Goal: Information Seeking & Learning: Learn about a topic

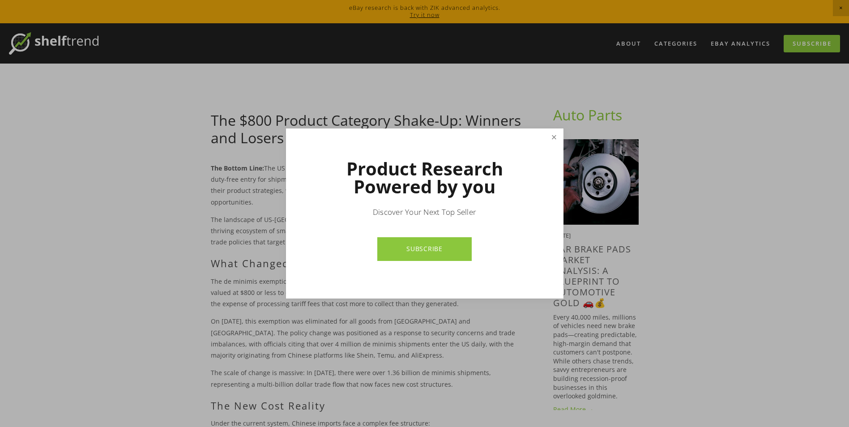
click at [555, 138] on link "Close" at bounding box center [554, 138] width 16 height 16
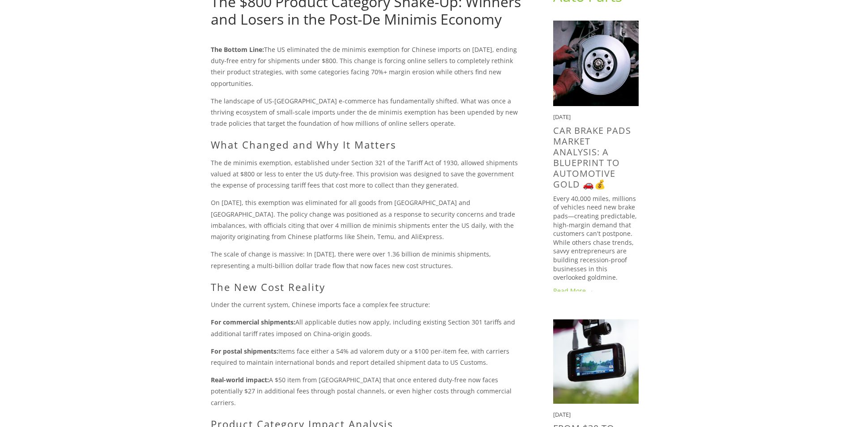
scroll to position [134, 0]
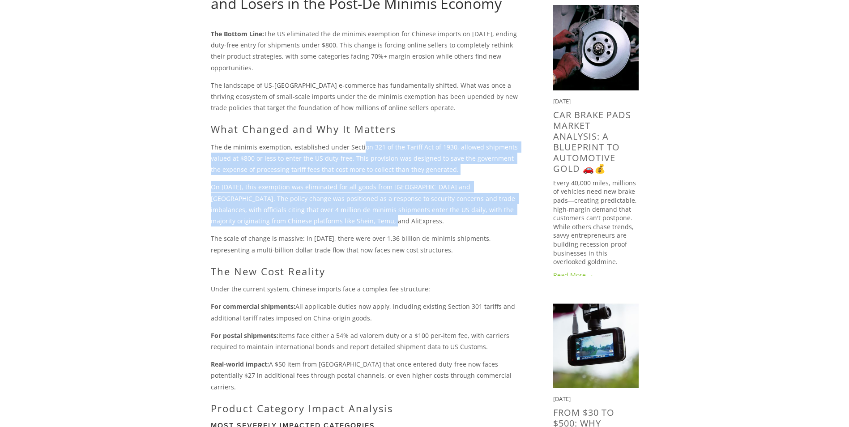
drag, startPoint x: 361, startPoint y: 147, endPoint x: 389, endPoint y: 224, distance: 82.1
drag, startPoint x: 389, startPoint y: 224, endPoint x: 337, endPoint y: 218, distance: 52.6
click at [337, 218] on p "On [DATE], this exemption was eliminated for all goods from [GEOGRAPHIC_DATA] a…" at bounding box center [368, 203] width 314 height 45
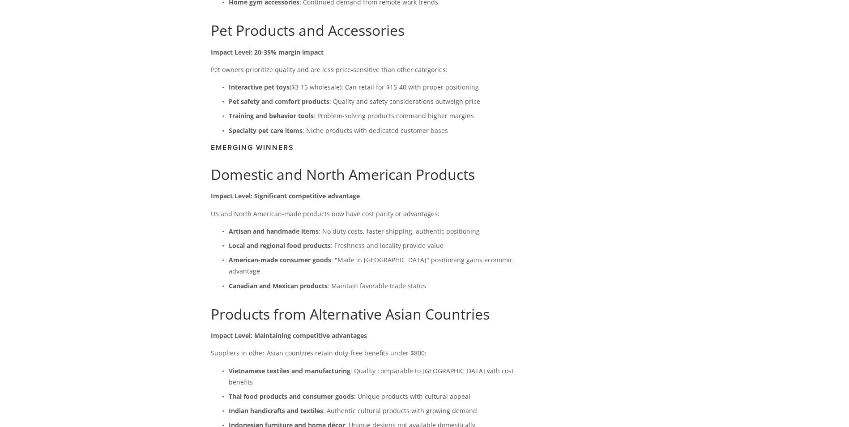
scroll to position [1522, 0]
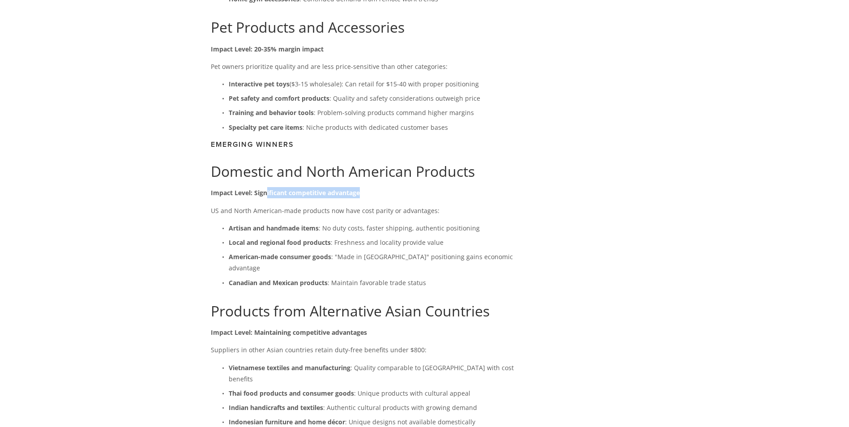
drag, startPoint x: 267, startPoint y: 181, endPoint x: 361, endPoint y: 186, distance: 94.1
click at [361, 187] on p "Impact Level: Significant competitive advantage" at bounding box center [368, 192] width 314 height 11
click at [195, 199] on div "About Categories Auto Parts Electronics Fashion Home & Garden" at bounding box center [424, 332] width 849 height 3662
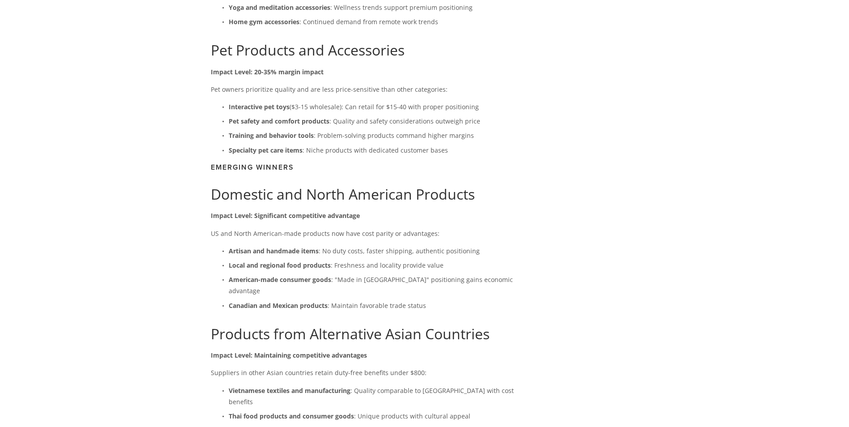
scroll to position [1477, 0]
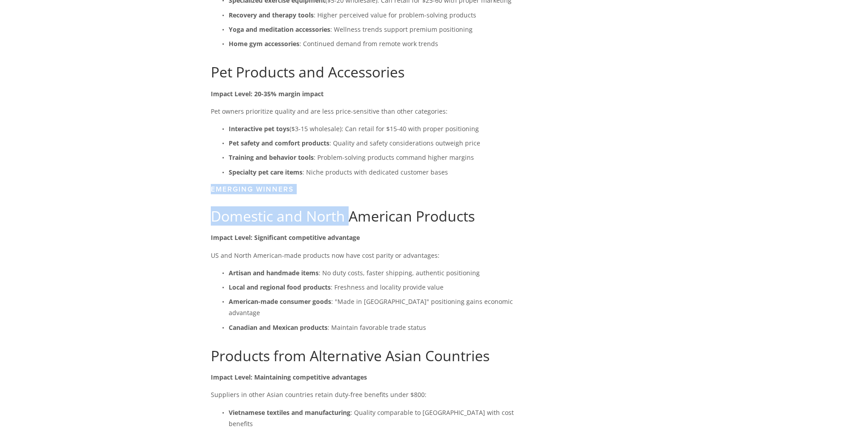
drag, startPoint x: 212, startPoint y: 176, endPoint x: 347, endPoint y: 185, distance: 135.5
click at [347, 185] on div "The Bottom Line: The US eliminated the de minimis exemption for Chinese imports…" at bounding box center [368, 210] width 314 height 3051
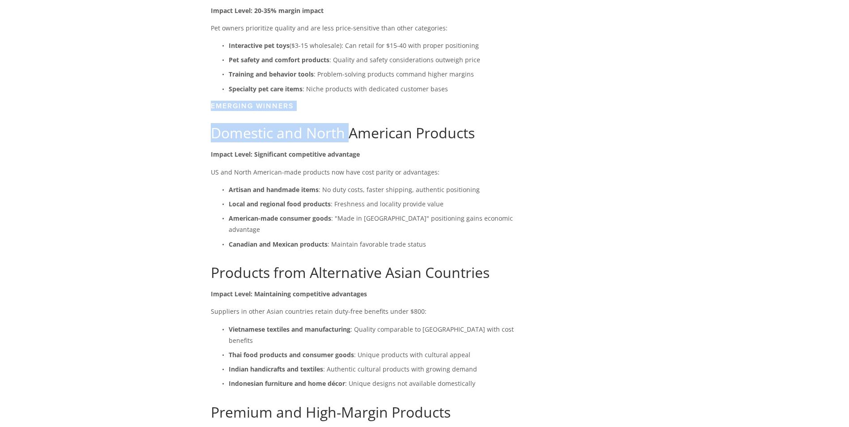
scroll to position [1611, 0]
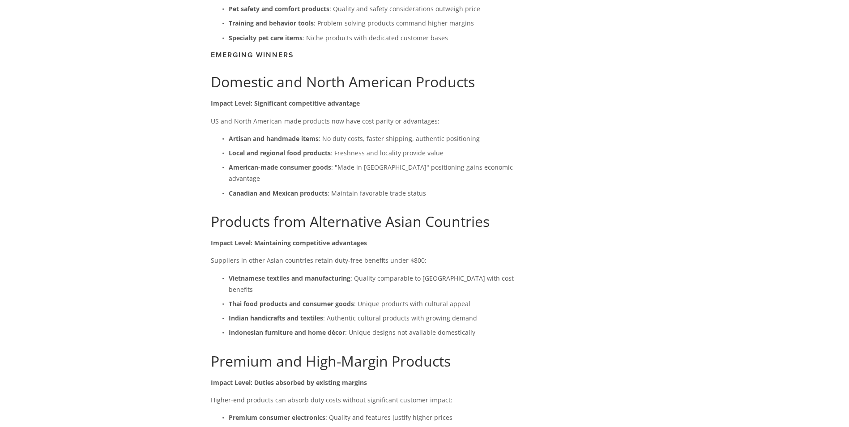
click at [182, 200] on div "About Categories Auto Parts Electronics Fashion Home & Garden" at bounding box center [424, 243] width 849 height 3662
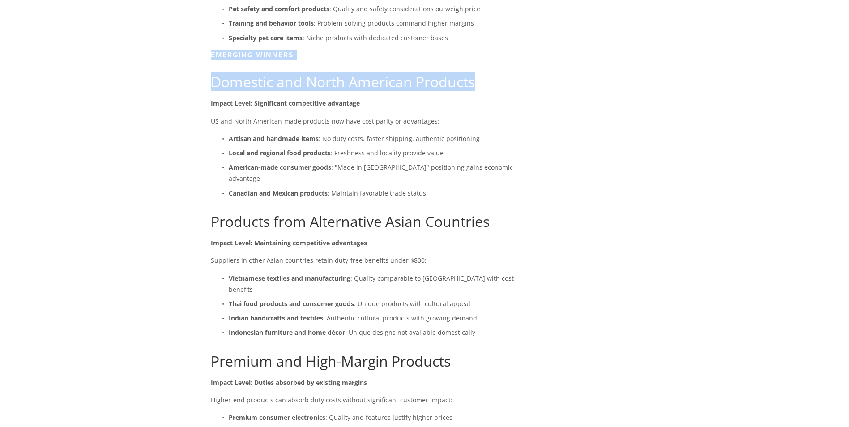
drag, startPoint x: 211, startPoint y: 46, endPoint x: 520, endPoint y: 78, distance: 310.5
click at [520, 78] on div "The Bottom Line: The US eliminated the de minimis exemption for Chinese imports…" at bounding box center [367, 76] width 329 height 3051
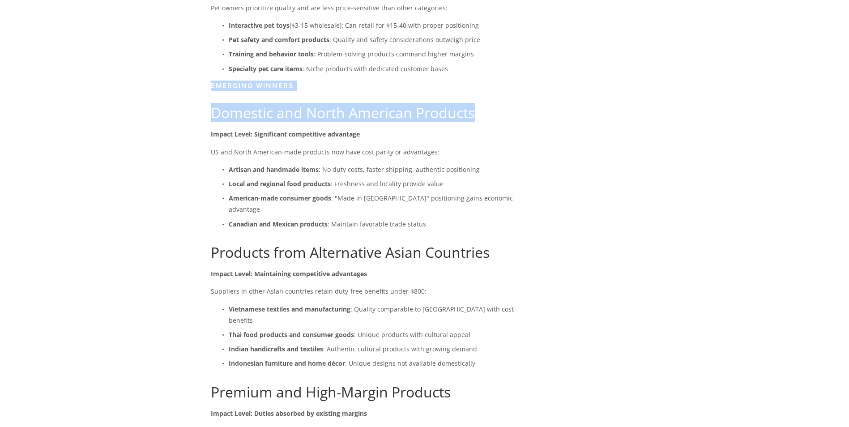
scroll to position [1567, 0]
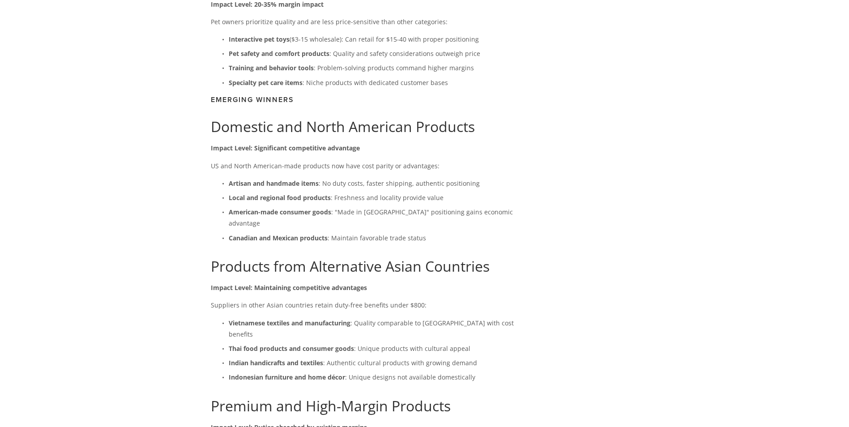
click at [122, 254] on div "About Categories Auto Parts Electronics Fashion Home & Garden" at bounding box center [424, 288] width 849 height 3662
drag, startPoint x: 231, startPoint y: 202, endPoint x: 496, endPoint y: 204, distance: 265.0
click at [496, 206] on p "American-made consumer goods : "Made in [GEOGRAPHIC_DATA]" positioning gains ec…" at bounding box center [377, 217] width 296 height 22
click at [159, 222] on div "About Categories Auto Parts Electronics Fashion Home & Garden" at bounding box center [424, 288] width 849 height 3662
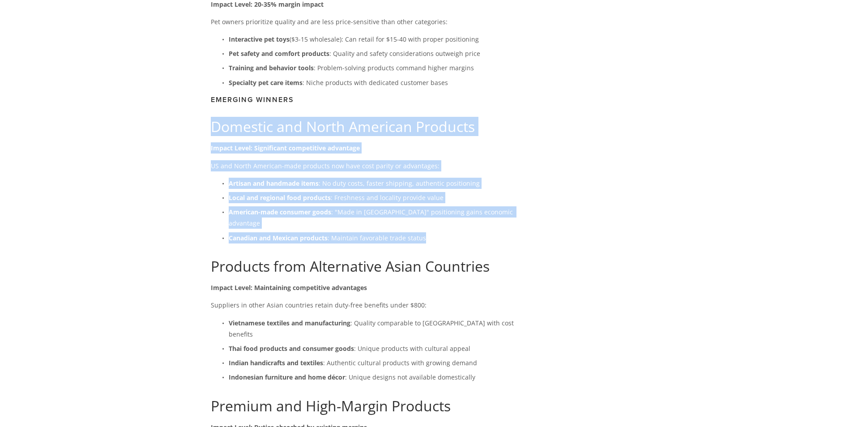
drag, startPoint x: 216, startPoint y: 112, endPoint x: 513, endPoint y: 214, distance: 314.5
click at [513, 214] on div "The Bottom Line: The US eliminated the de minimis exemption for Chinese imports…" at bounding box center [368, 121] width 314 height 3051
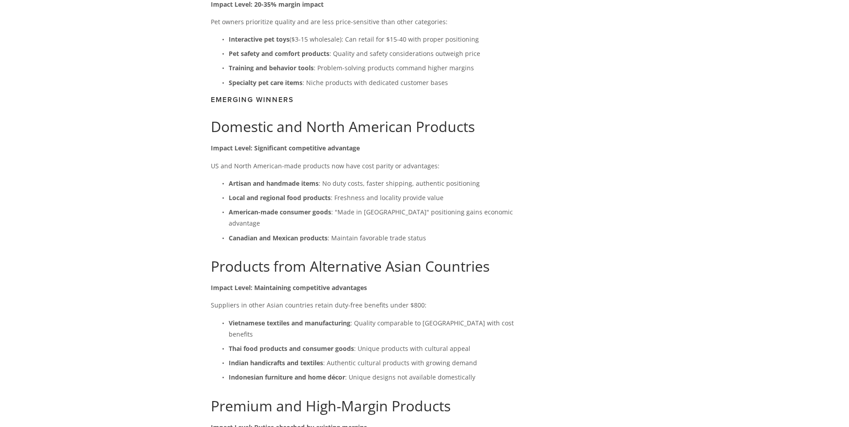
click at [150, 277] on div "About Categories Auto Parts Electronics Fashion Home & Garden" at bounding box center [424, 288] width 849 height 3662
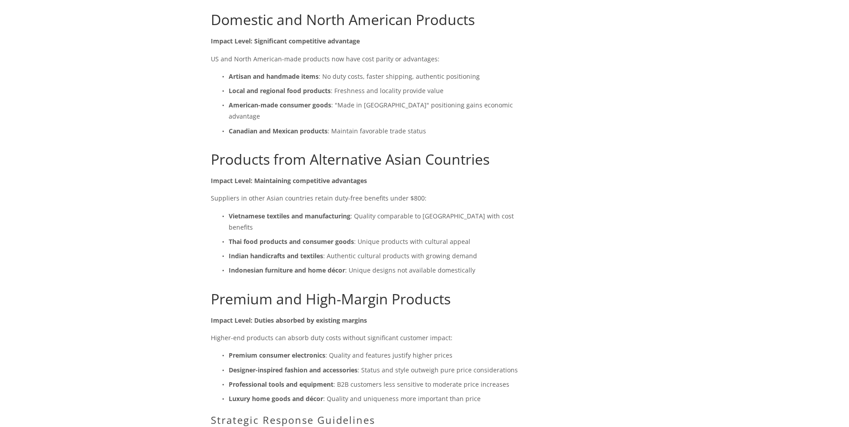
scroll to position [1701, 0]
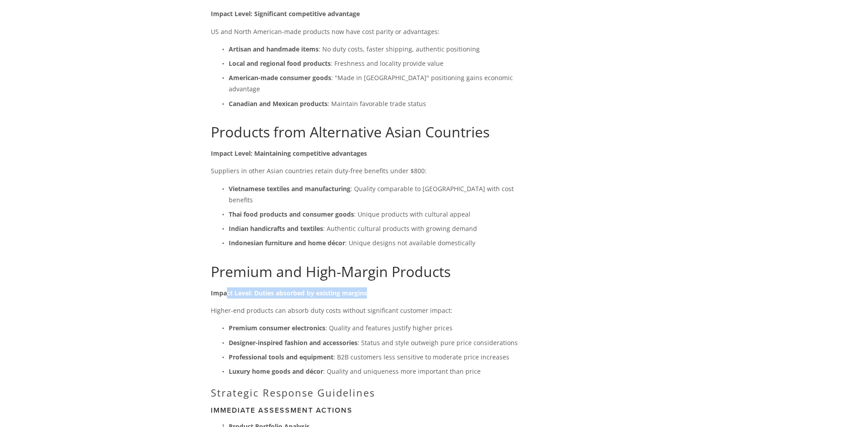
drag, startPoint x: 371, startPoint y: 253, endPoint x: 215, endPoint y: 259, distance: 155.9
drag, startPoint x: 215, startPoint y: 259, endPoint x: 205, endPoint y: 292, distance: 34.6
click at [188, 285] on div "About Categories Auto Parts Electronics Fashion Home & Garden" at bounding box center [424, 153] width 849 height 3662
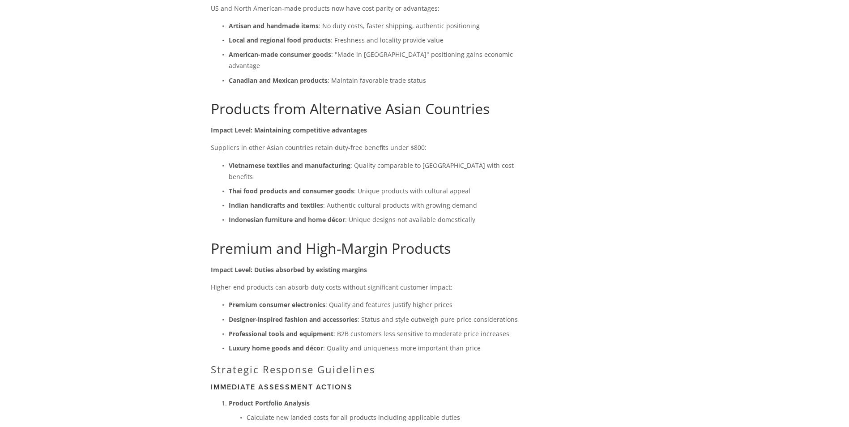
scroll to position [1746, 0]
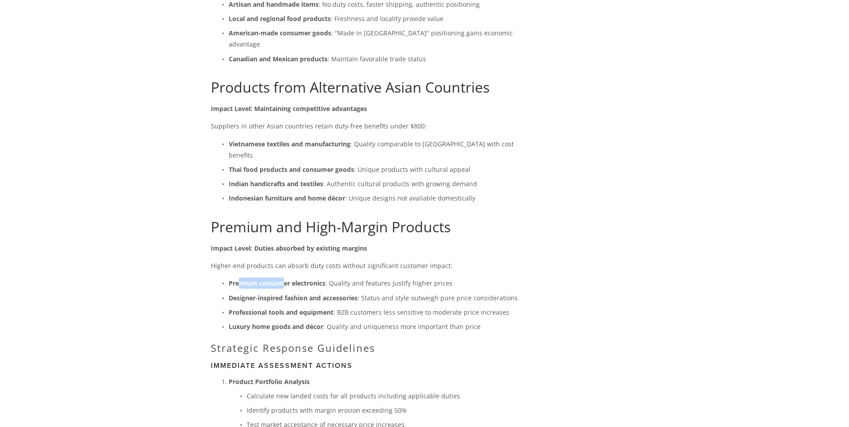
drag, startPoint x: 254, startPoint y: 251, endPoint x: 277, endPoint y: 252, distance: 22.4
click at [277, 279] on strong "Premium consumer electronics" at bounding box center [277, 283] width 97 height 9
drag, startPoint x: 277, startPoint y: 252, endPoint x: 190, endPoint y: 289, distance: 94.2
click at [190, 289] on div "About Categories Auto Parts Electronics Fashion Home & Garden" at bounding box center [424, 109] width 849 height 3662
drag, startPoint x: 226, startPoint y: 290, endPoint x: 463, endPoint y: 289, distance: 237.2
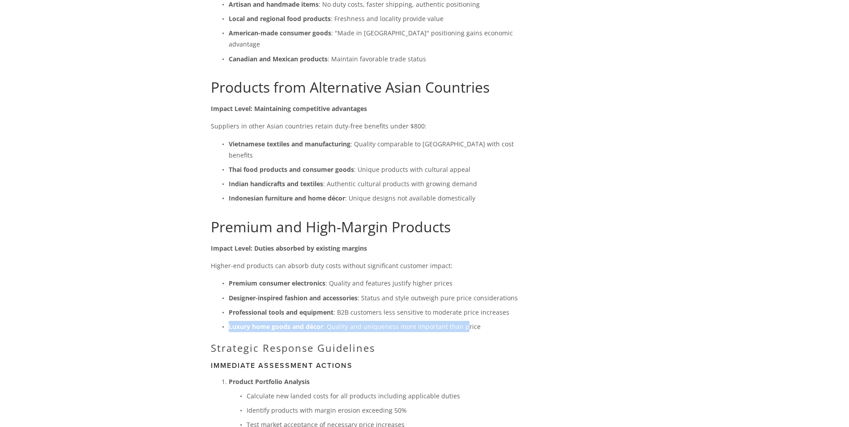
click at [463, 321] on p "Luxury home goods and décor : Quality and uniqueness more important than price" at bounding box center [377, 326] width 296 height 11
click at [113, 307] on div "About Categories Auto Parts Electronics Fashion Home & Garden" at bounding box center [424, 109] width 849 height 3662
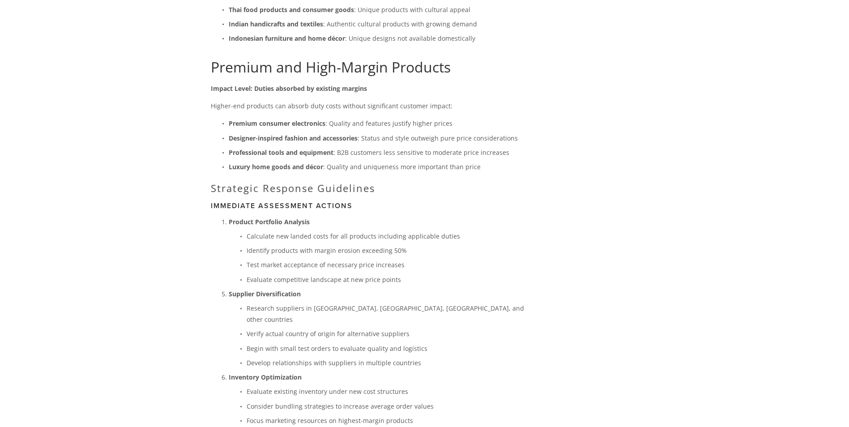
scroll to position [1969, 0]
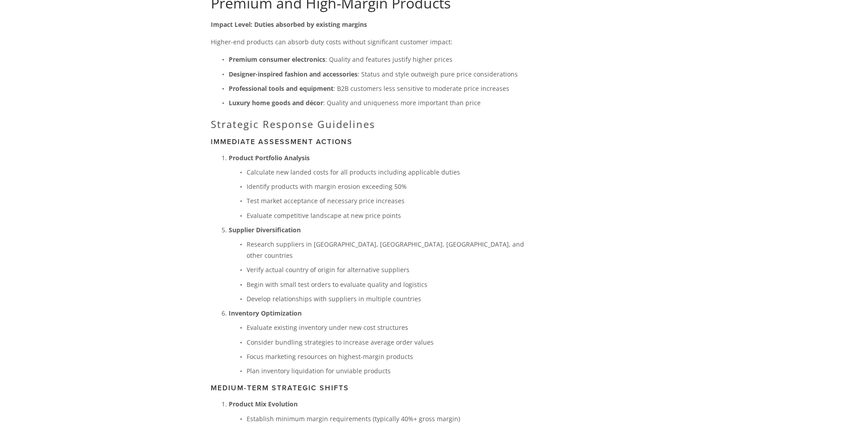
drag, startPoint x: 252, startPoint y: 284, endPoint x: 205, endPoint y: 287, distance: 46.7
click at [247, 322] on p "Evaluate existing inventory under new cost structures" at bounding box center [386, 327] width 278 height 11
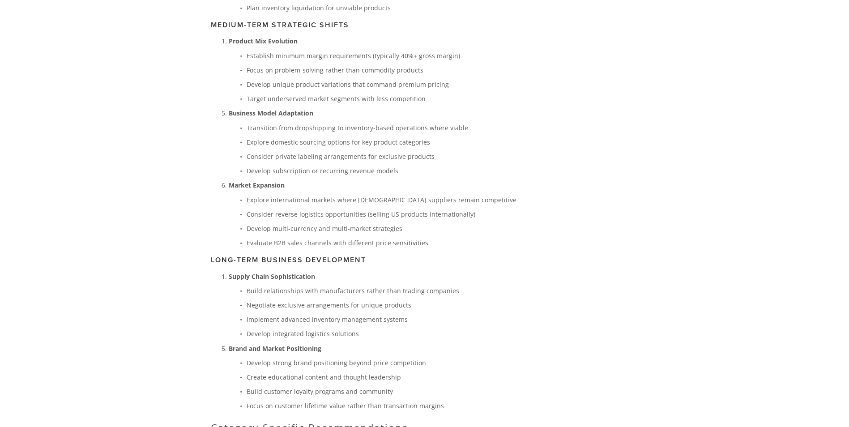
scroll to position [2328, 0]
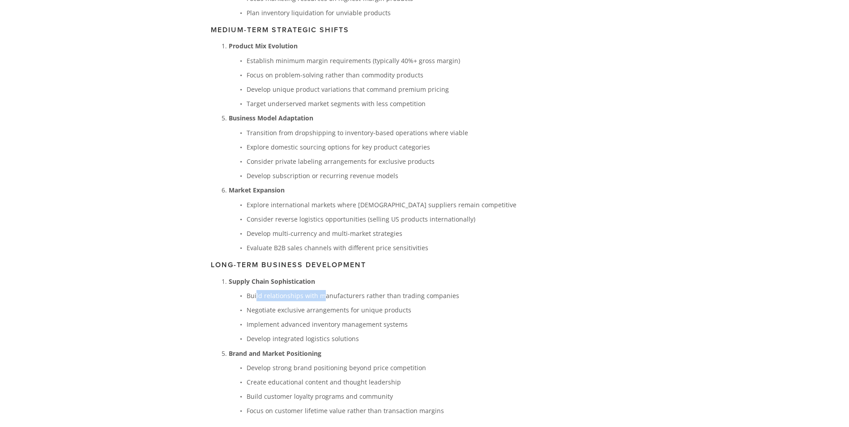
drag, startPoint x: 256, startPoint y: 243, endPoint x: 326, endPoint y: 243, distance: 69.4
click at [326, 276] on li "Supply Chain Sophistication Build relationships with manufacturers rather than …" at bounding box center [377, 310] width 296 height 69
drag, startPoint x: 441, startPoint y: 326, endPoint x: 461, endPoint y: 331, distance: 20.2
click at [442, 362] on p "Develop strong brand positioning beyond price competition" at bounding box center [386, 367] width 278 height 11
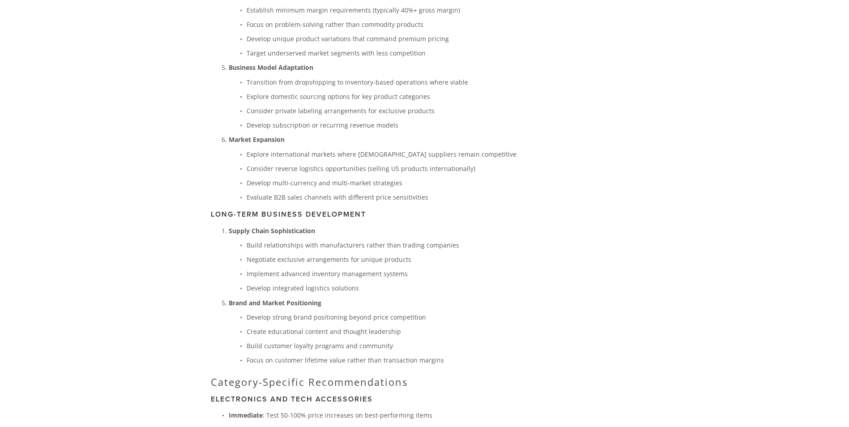
scroll to position [2417, 0]
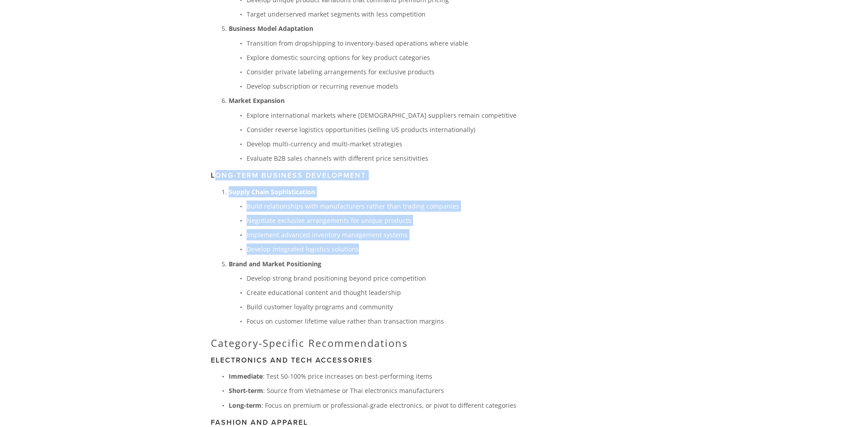
drag, startPoint x: 217, startPoint y: 132, endPoint x: 386, endPoint y: 206, distance: 185.0
drag, startPoint x: 386, startPoint y: 206, endPoint x: 260, endPoint y: 175, distance: 130.4
click at [256, 201] on ul "Build relationships with manufacturers rather than trading companies Negotiate …" at bounding box center [377, 228] width 296 height 55
click at [256, 201] on p "Build relationships with manufacturers rather than trading companies" at bounding box center [386, 206] width 278 height 11
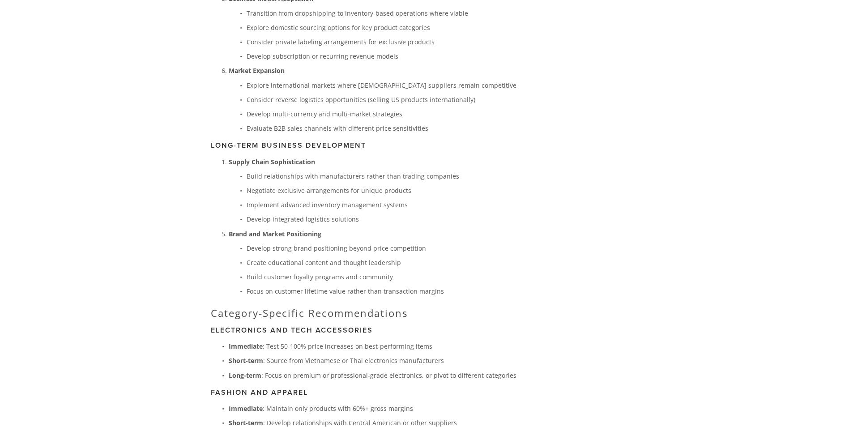
scroll to position [2462, 0]
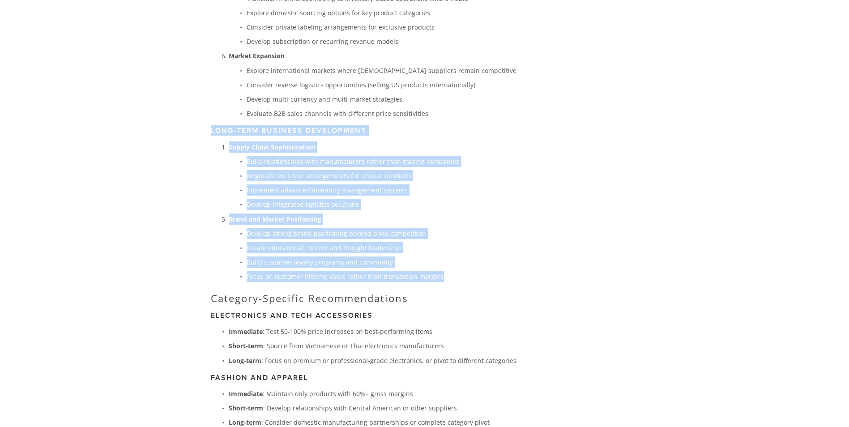
drag, startPoint x: 212, startPoint y: 84, endPoint x: 453, endPoint y: 237, distance: 285.3
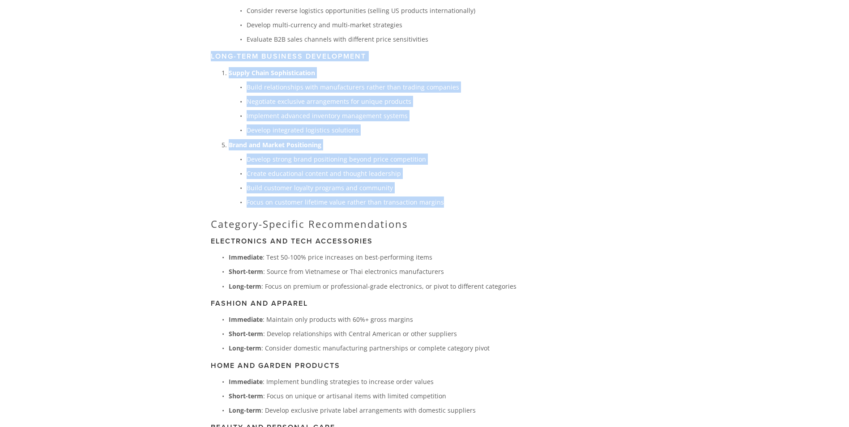
scroll to position [2551, 0]
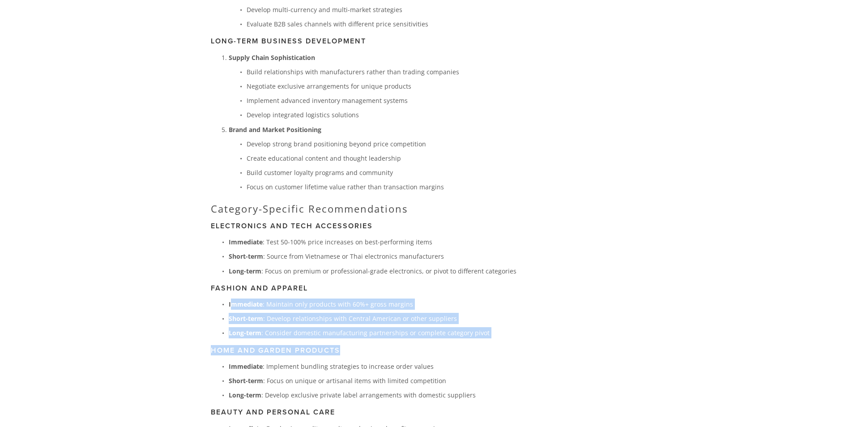
drag, startPoint x: 231, startPoint y: 262, endPoint x: 404, endPoint y: 294, distance: 176.1
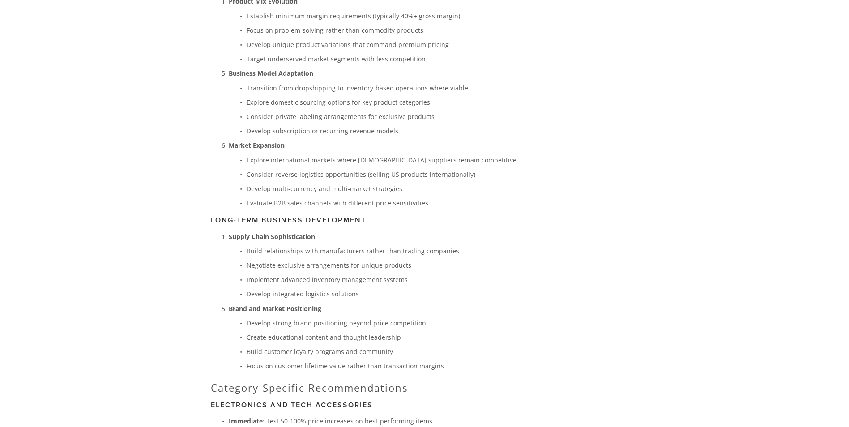
scroll to position [2193, 0]
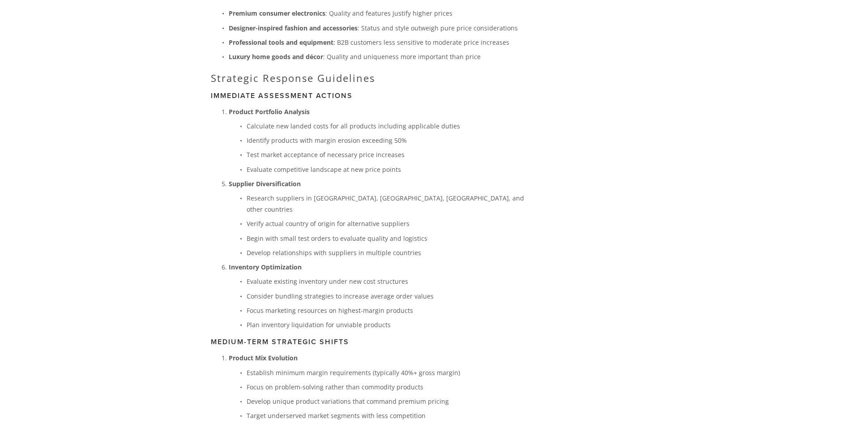
scroll to position [2014, 0]
drag, startPoint x: 239, startPoint y: 299, endPoint x: 383, endPoint y: 298, distance: 143.7
click at [383, 339] on h3 "Medium-Term Strategic Shifts" at bounding box center [368, 343] width 314 height 9
drag, startPoint x: 383, startPoint y: 298, endPoint x: 300, endPoint y: 273, distance: 86.5
click at [300, 306] on p "Focus marketing resources on highest-margin products" at bounding box center [386, 311] width 278 height 11
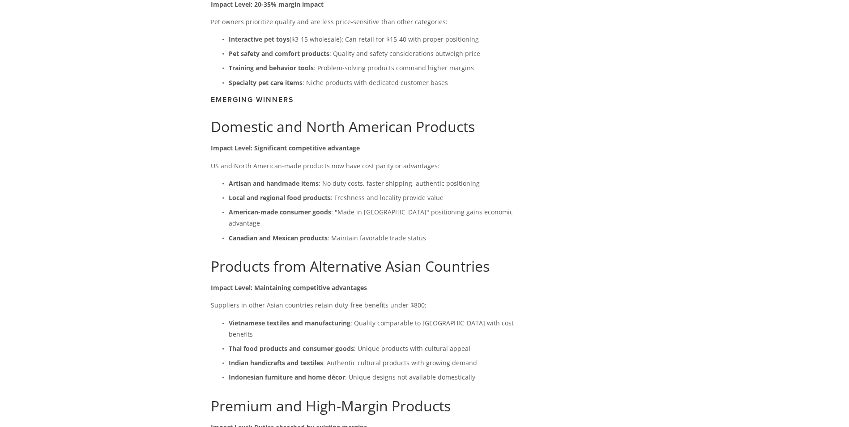
scroll to position [1611, 0]
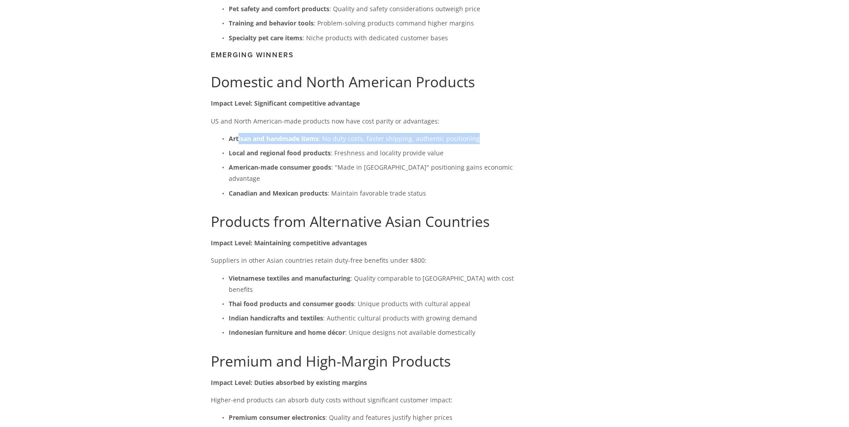
drag, startPoint x: 238, startPoint y: 128, endPoint x: 486, endPoint y: 130, distance: 248.0
click at [486, 133] on p "Artisan and handmade items : No duty costs, faster shipping, authentic position…" at bounding box center [377, 138] width 296 height 11
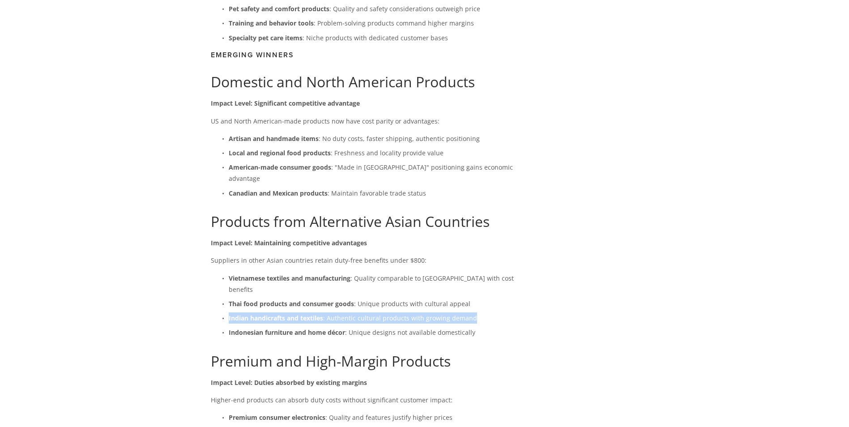
drag, startPoint x: 268, startPoint y: 290, endPoint x: 472, endPoint y: 283, distance: 204.2
click at [472, 312] on p "Indian handicrafts and textiles : Authentic cultural products with growing dema…" at bounding box center [377, 317] width 296 height 11
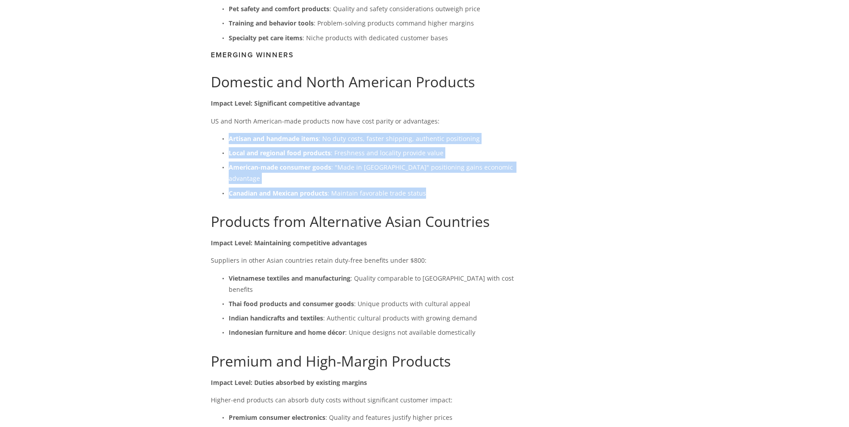
drag, startPoint x: 231, startPoint y: 128, endPoint x: 442, endPoint y: 167, distance: 214.9
click at [442, 167] on ul "Artisan and handmade items : No duty costs, faster shipping, authentic position…" at bounding box center [368, 166] width 314 height 66
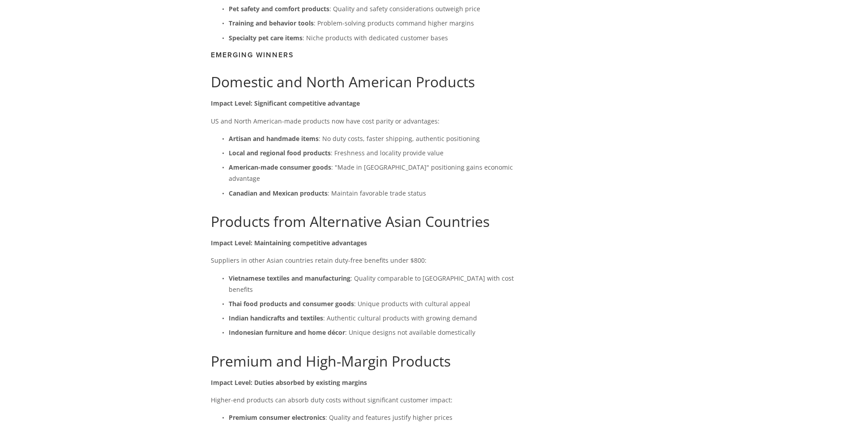
click at [295, 213] on h1 "Products from Alternative Asian Countries" at bounding box center [368, 221] width 314 height 17
drag, startPoint x: 260, startPoint y: 284, endPoint x: 479, endPoint y: 288, distance: 219.4
click at [479, 312] on p "Indian handicrafts and textiles : Authentic cultural products with growing dema…" at bounding box center [377, 317] width 296 height 11
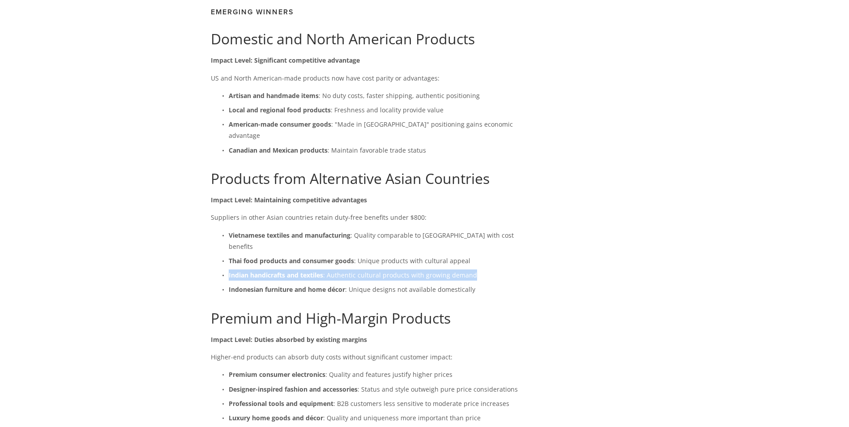
scroll to position [1656, 0]
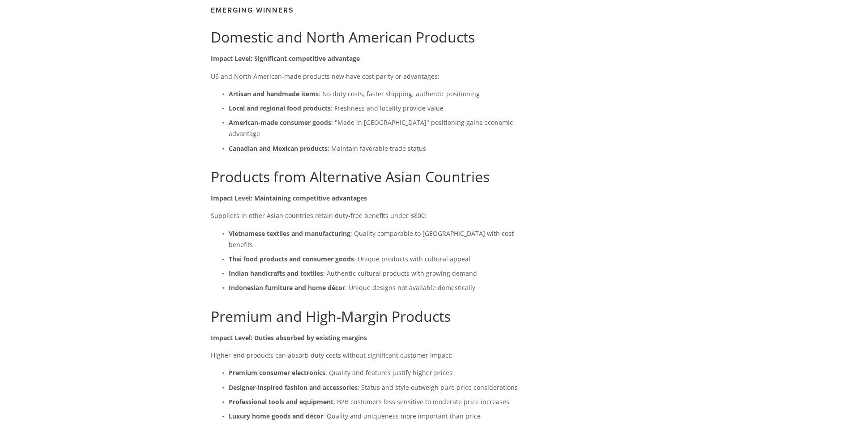
click at [535, 151] on main "[PERSON_NAME] [DATE] The $800 Product Category Shake-Up: Winners and Losers in …" at bounding box center [424, 142] width 457 height 3470
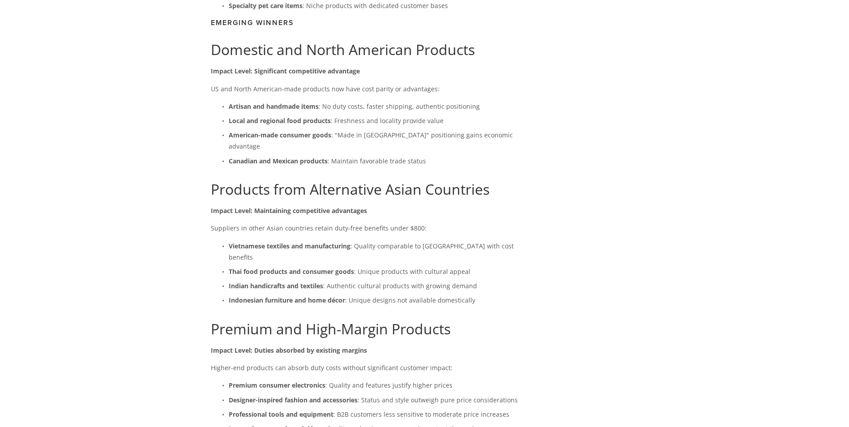
scroll to position [1640, 0]
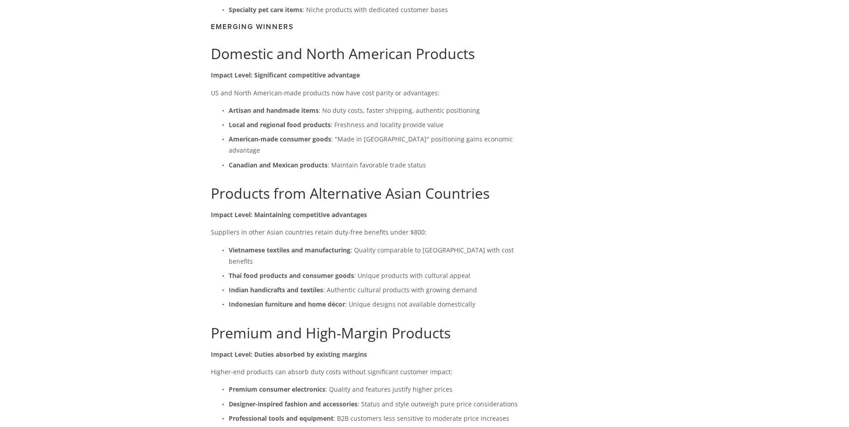
click at [799, 157] on div "About Categories Auto Parts Electronics Fashion Home & Garden" at bounding box center [424, 215] width 849 height 3662
